Goal: Task Accomplishment & Management: Manage account settings

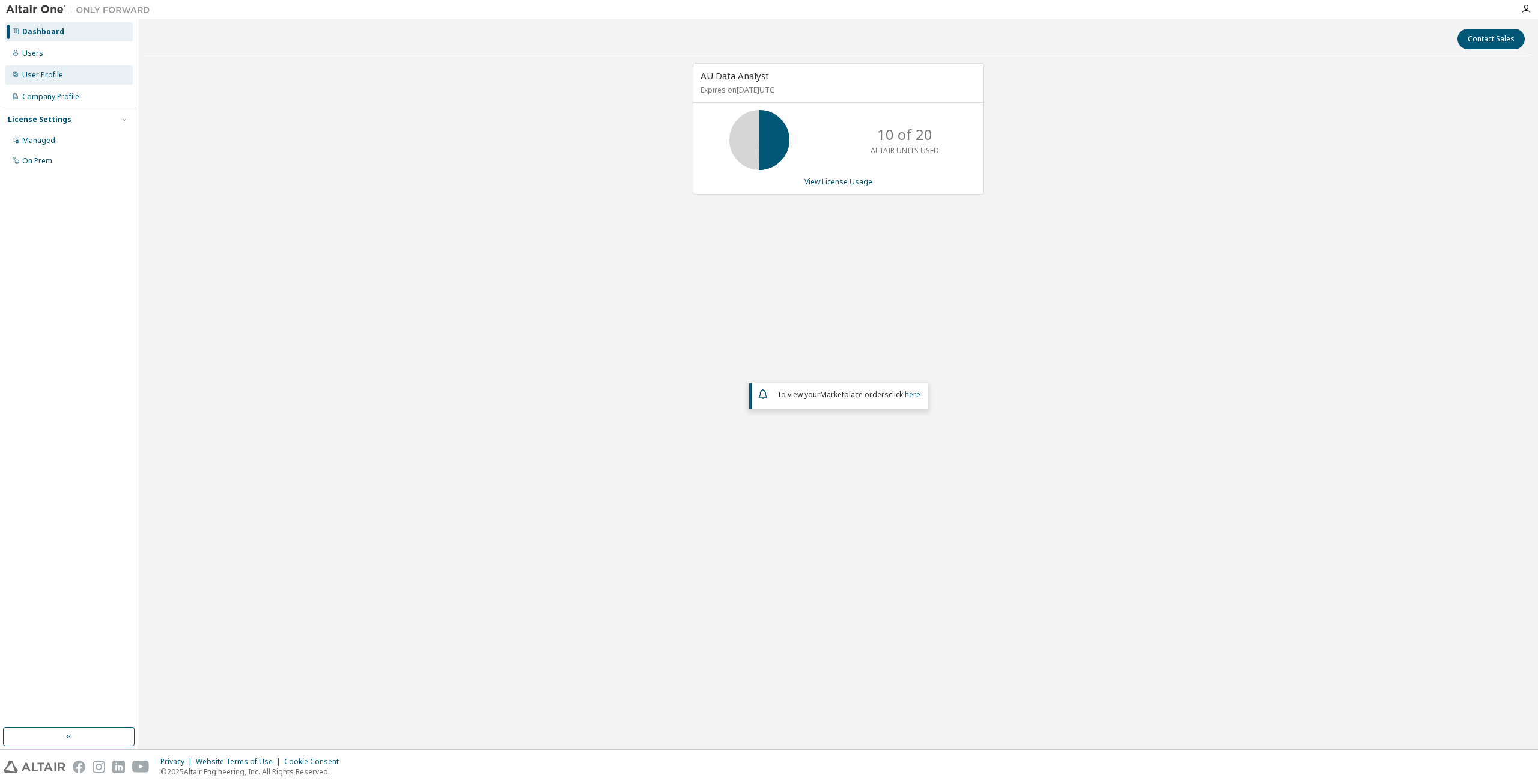
click at [56, 77] on div "User Profile" at bounding box center [42, 75] width 41 height 9
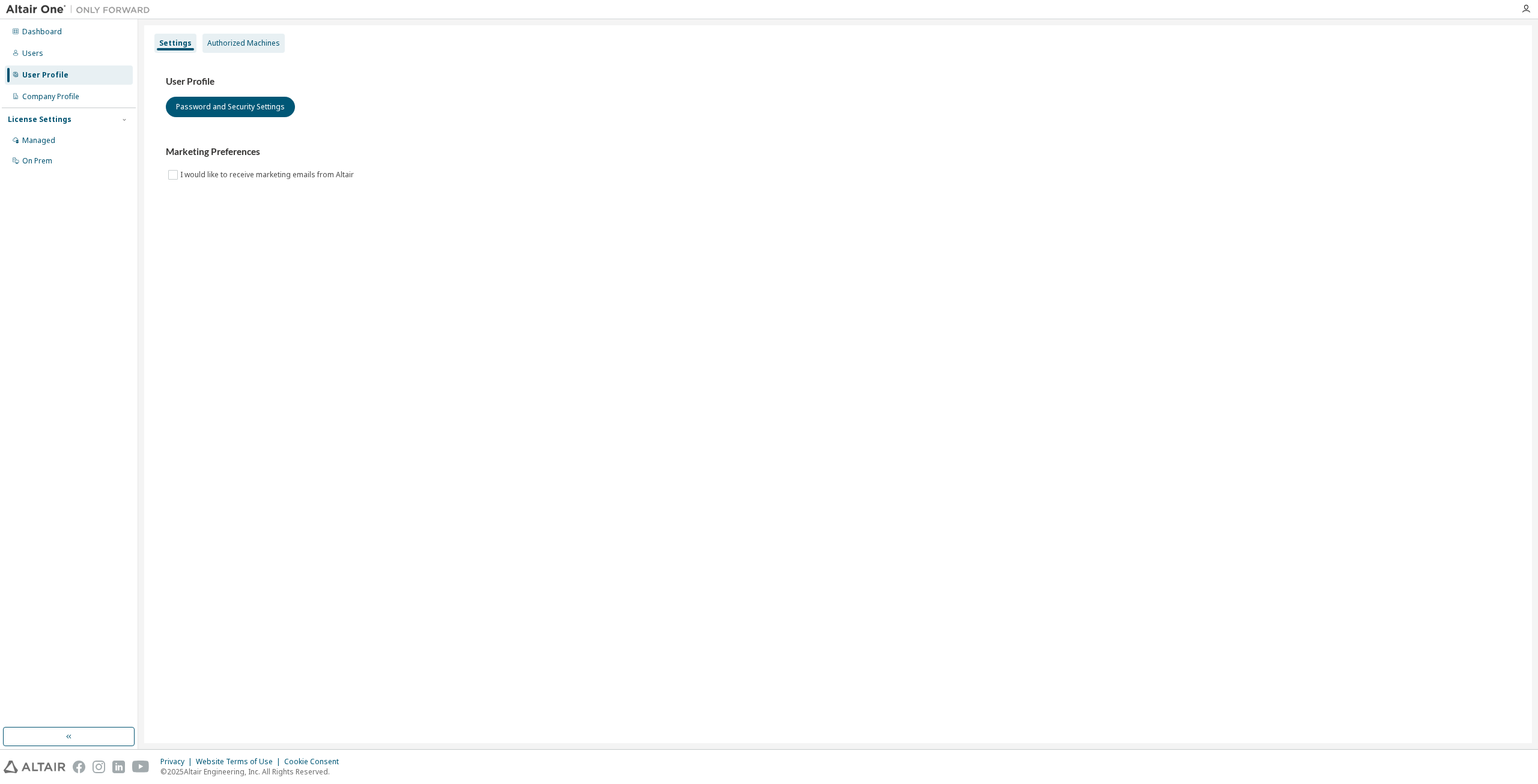
click at [251, 42] on div "Authorized Machines" at bounding box center [244, 43] width 73 height 9
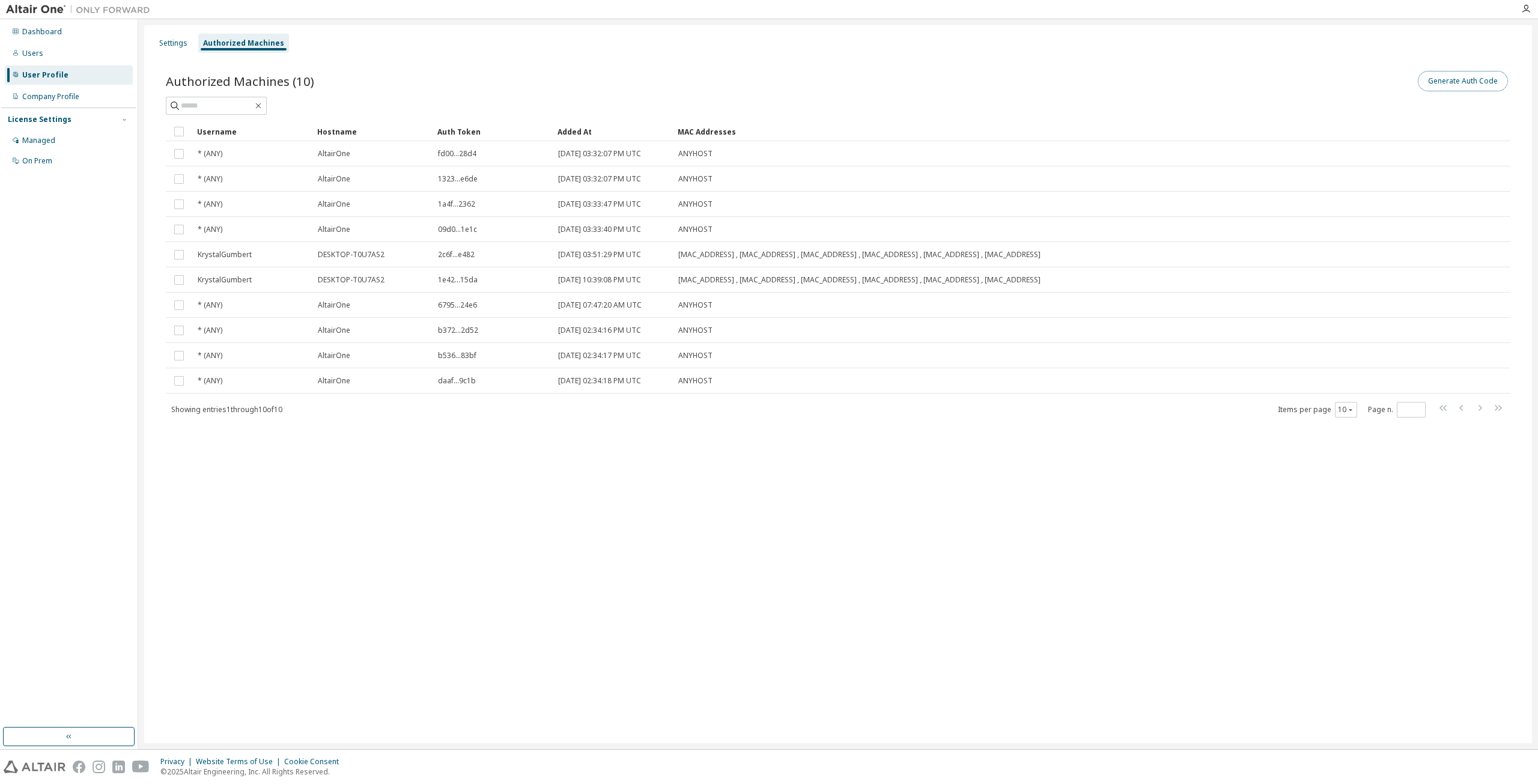
click at [1456, 85] on button "Generate Auth Code" at bounding box center [1463, 81] width 90 height 20
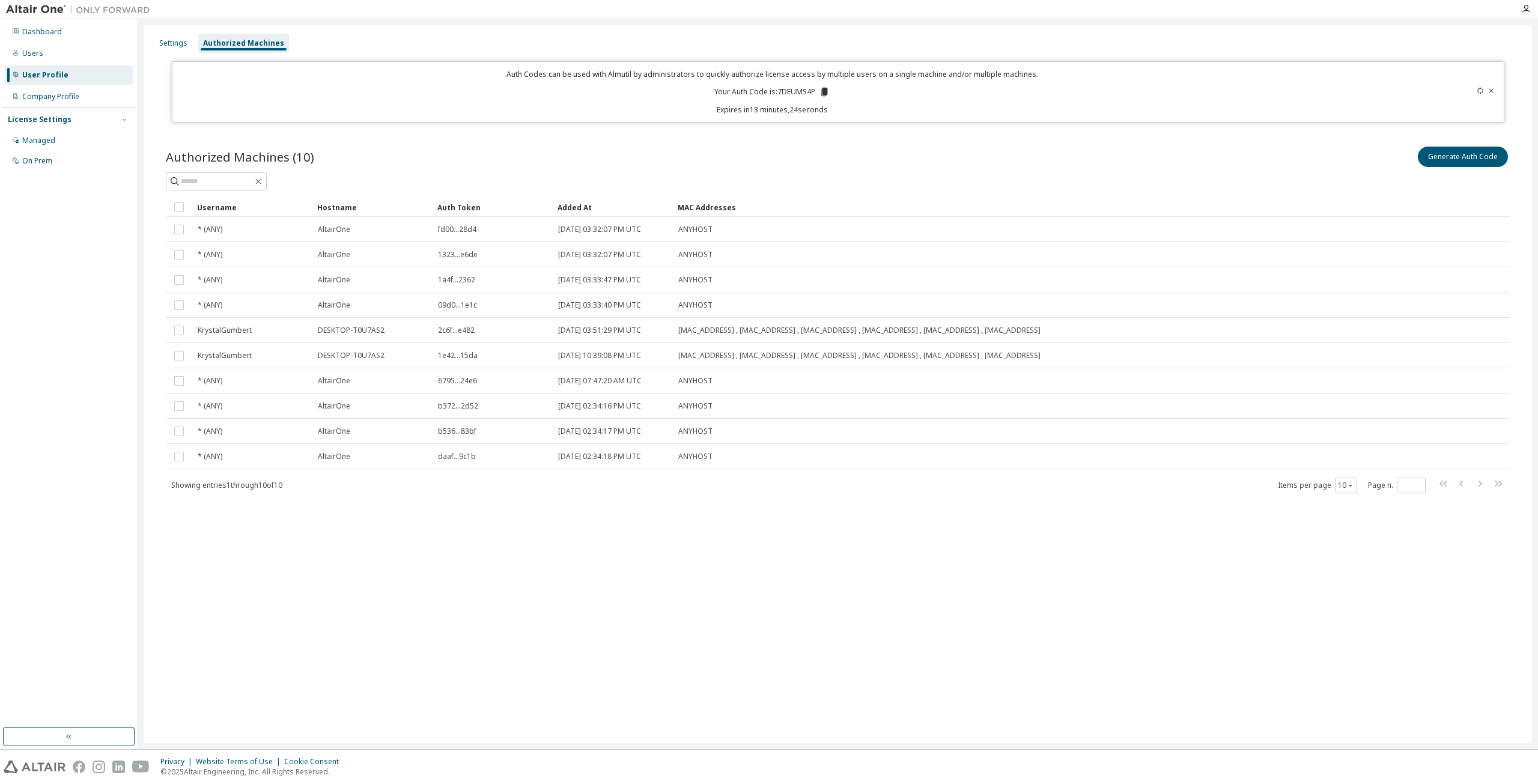
click at [793, 92] on p "Your Auth Code is: 7DEUMS4P" at bounding box center [771, 92] width 115 height 11
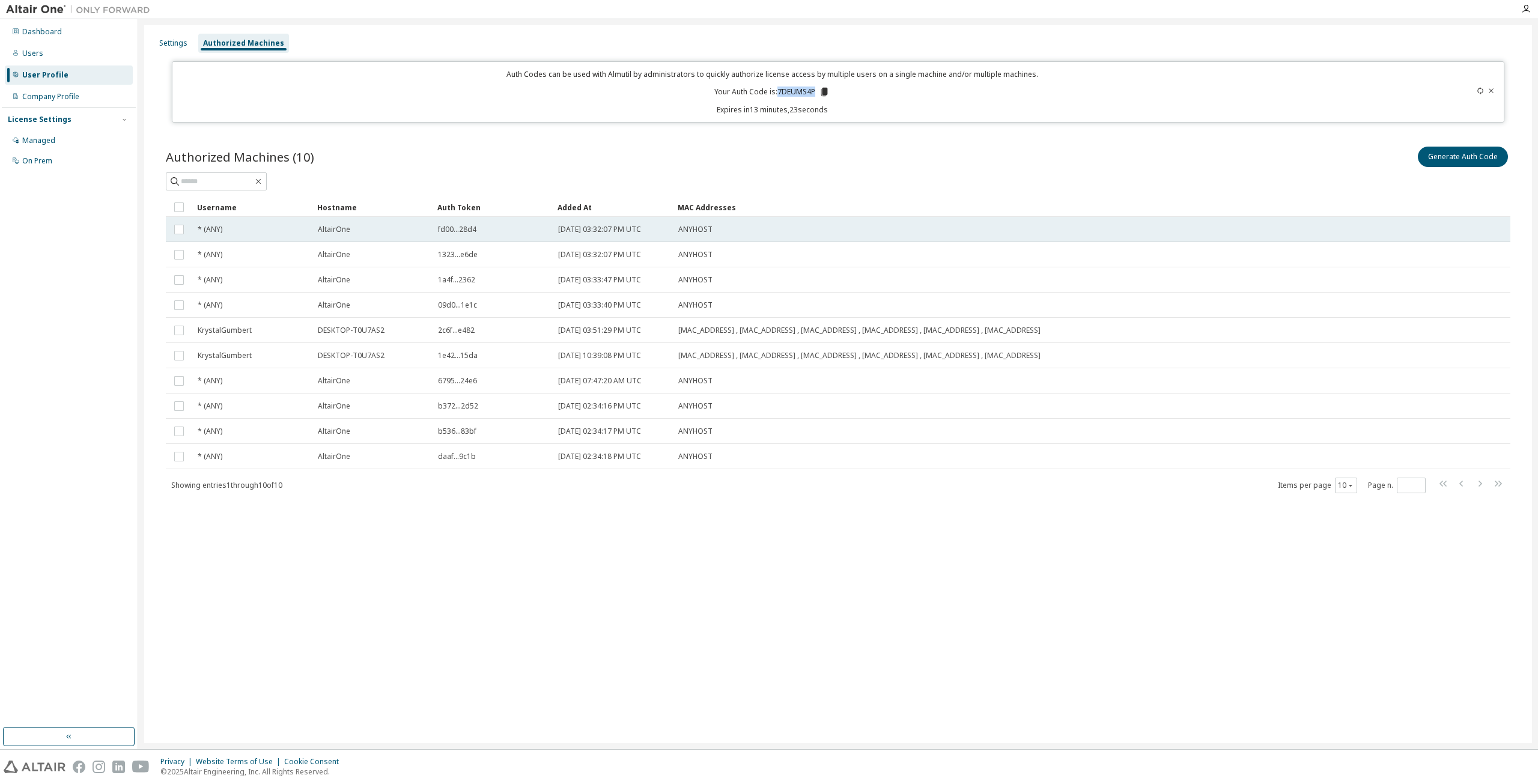
copy p "7DEUMS4P"
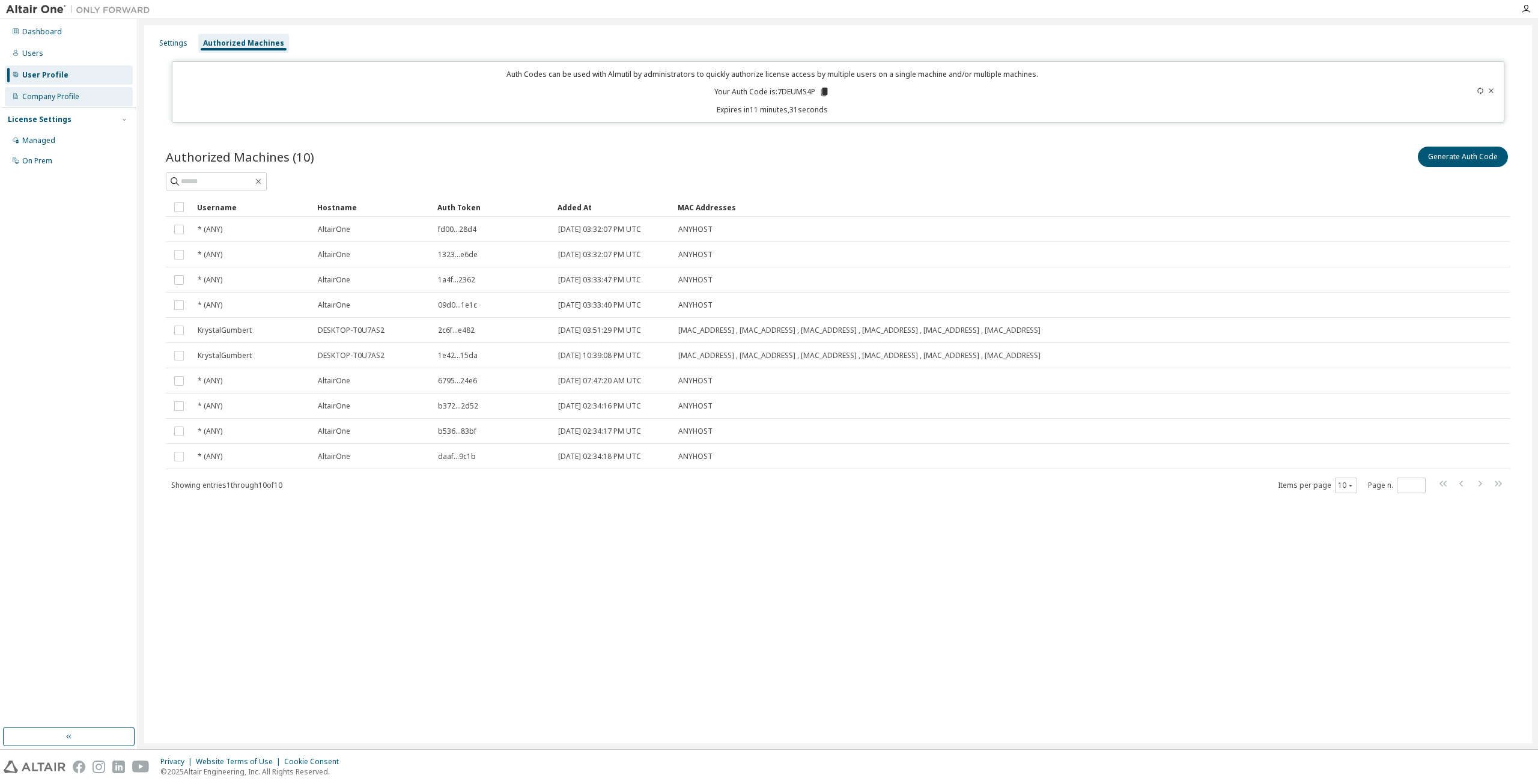
click at [49, 96] on div "Company Profile" at bounding box center [51, 97] width 57 height 9
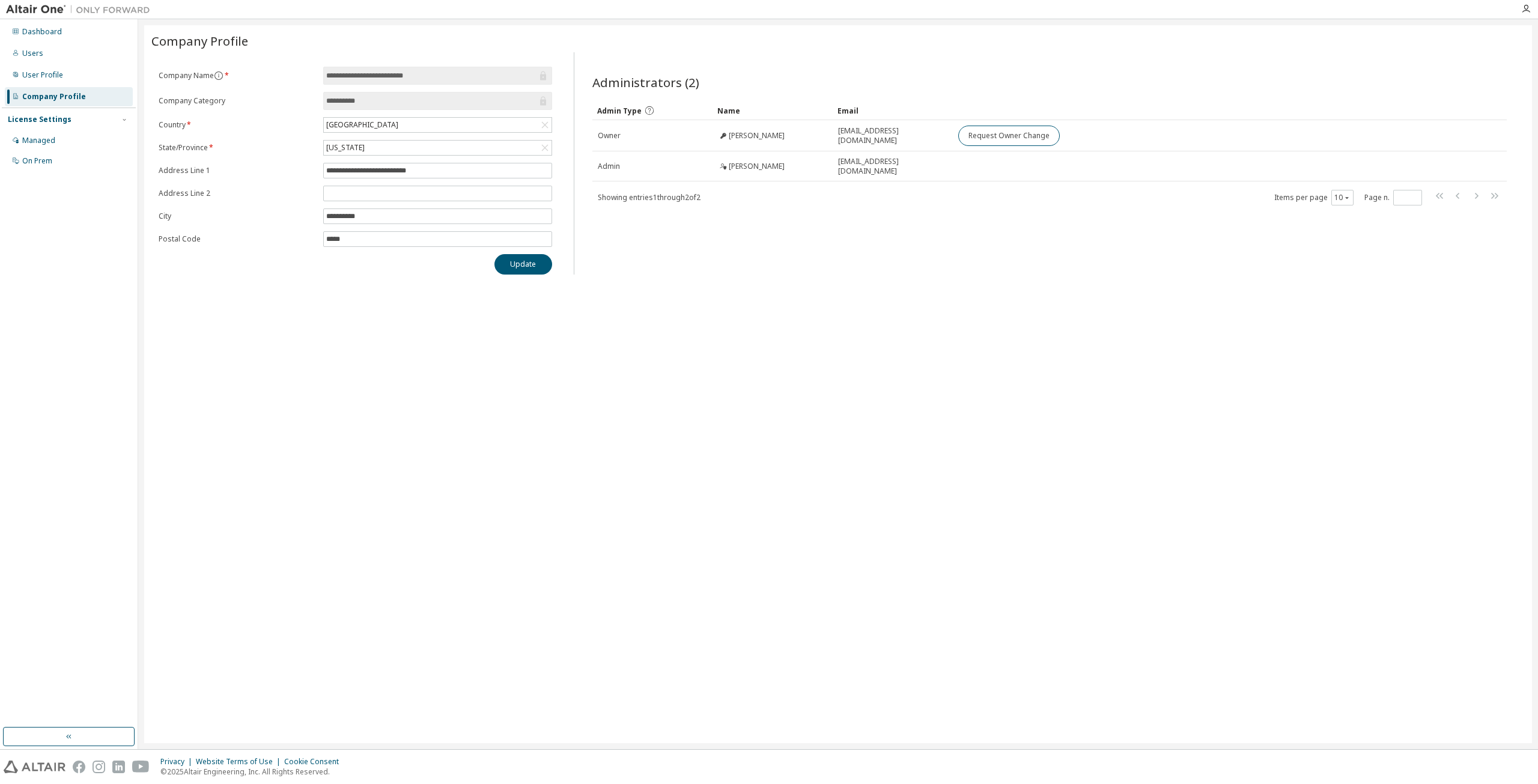
click at [1216, 265] on div "Administrators (2) Clear Load Save Save As Field Operator Value Select filter S…" at bounding box center [1049, 166] width 943 height 215
click at [48, 73] on div "User Profile" at bounding box center [42, 75] width 41 height 9
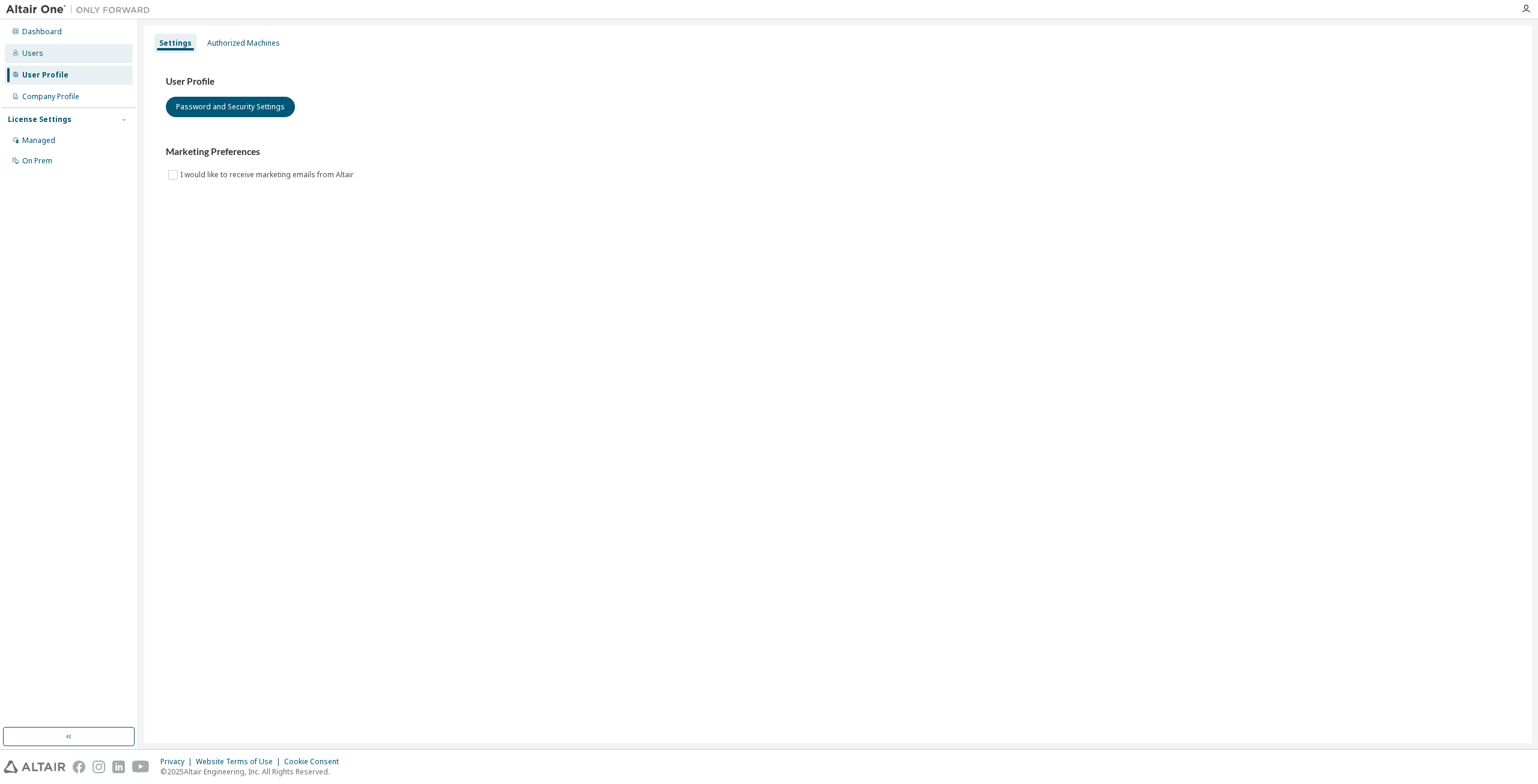
click at [47, 61] on div "Users" at bounding box center [68, 53] width 128 height 19
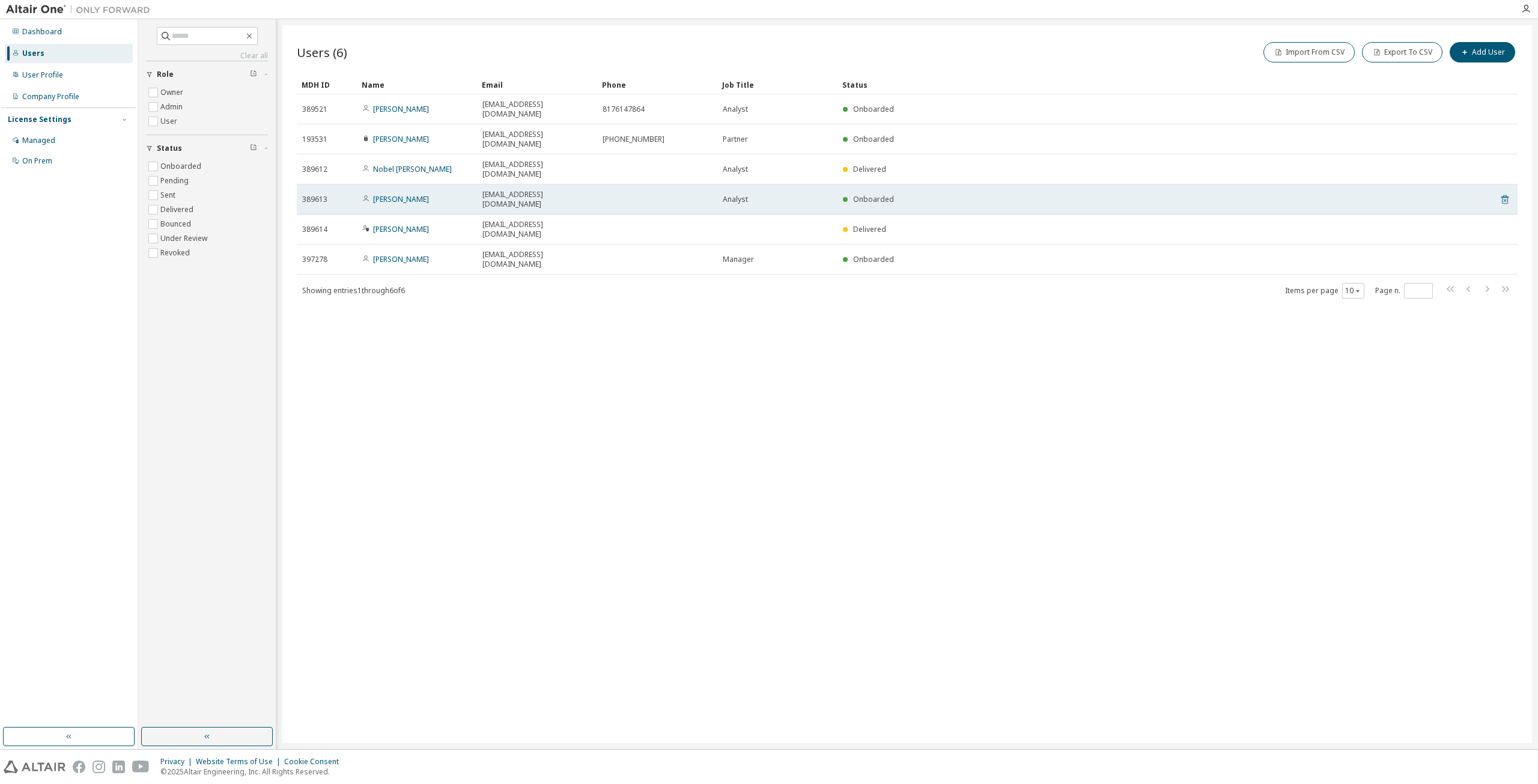
click at [1504, 196] on icon at bounding box center [1505, 200] width 7 height 9
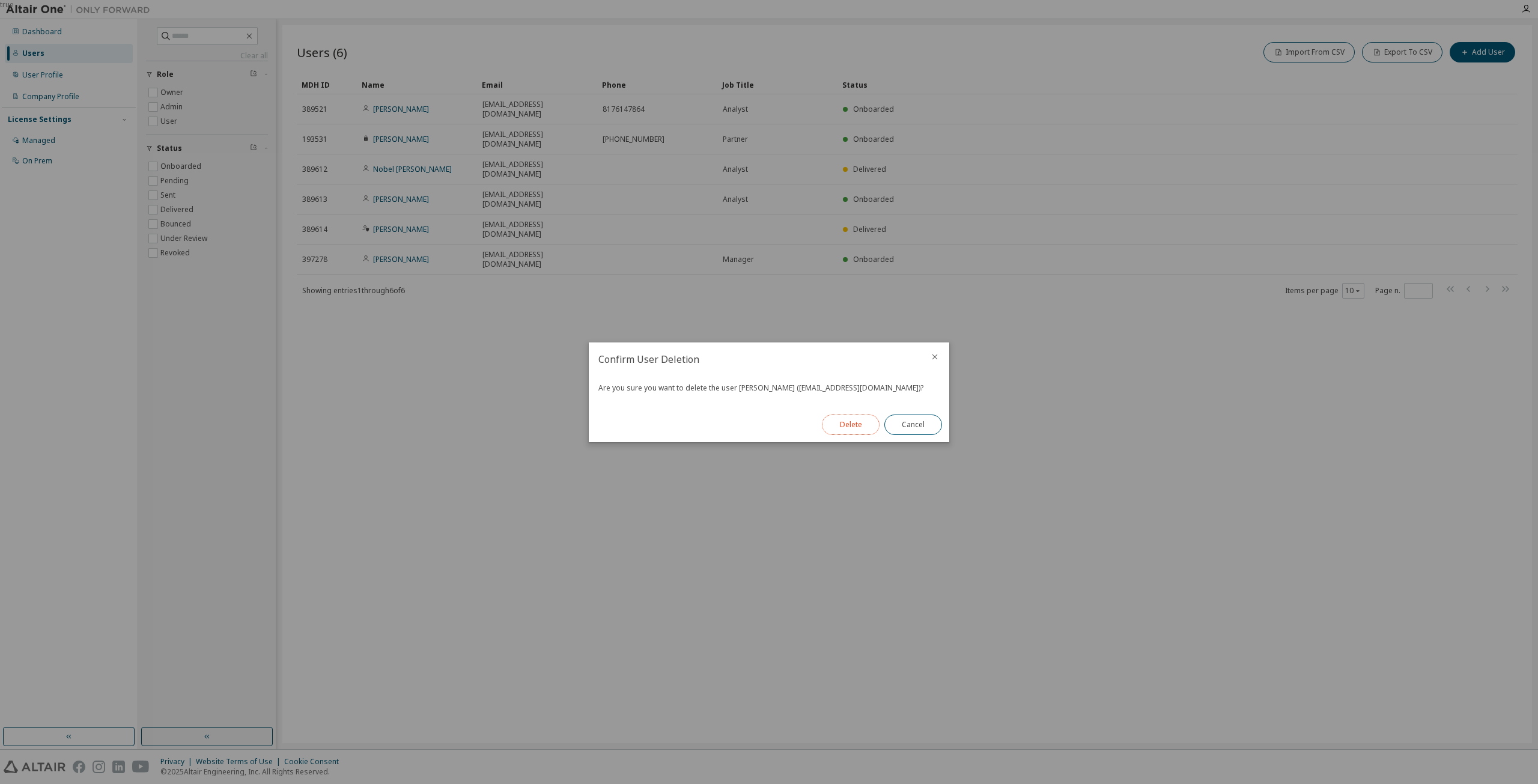
click at [849, 421] on button "Delete" at bounding box center [851, 424] width 58 height 20
click at [914, 428] on button "Close" at bounding box center [913, 424] width 58 height 20
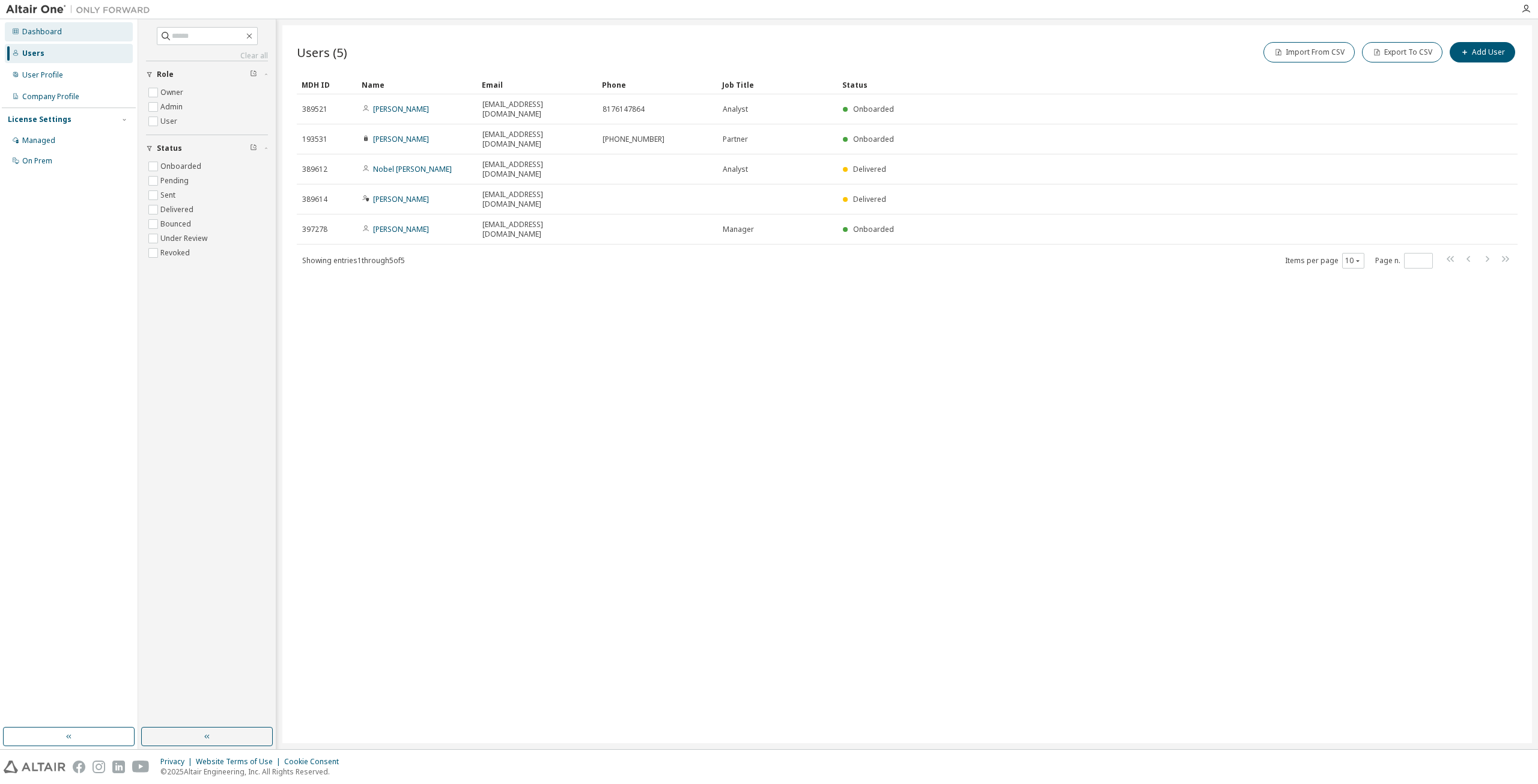
click at [53, 34] on div "Dashboard" at bounding box center [42, 31] width 40 height 9
